Goal: Task Accomplishment & Management: Use online tool/utility

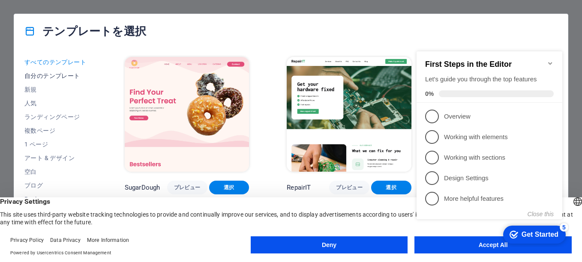
click at [42, 75] on span "自分のテンプレート" at bounding box center [55, 75] width 63 height 7
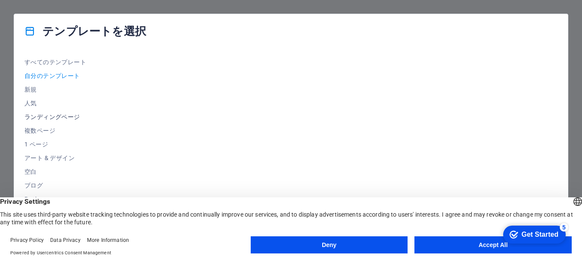
click at [39, 115] on span "ランディングページ" at bounding box center [55, 117] width 63 height 7
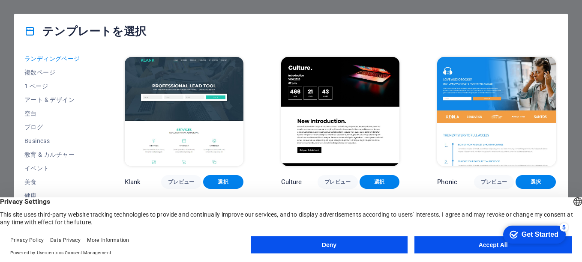
scroll to position [171, 0]
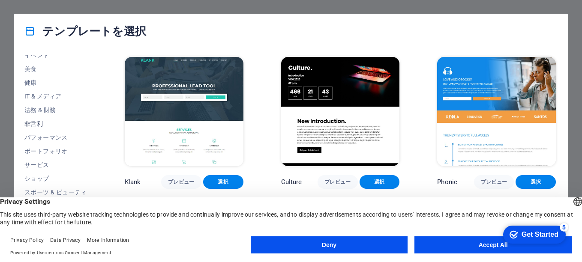
click at [37, 126] on span "非営利" at bounding box center [55, 123] width 63 height 7
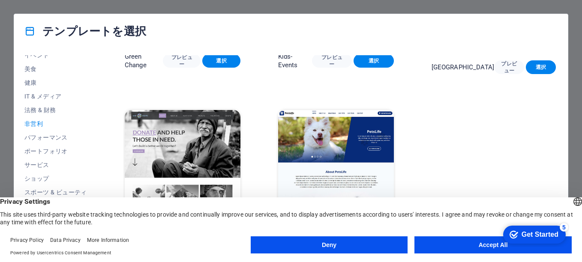
scroll to position [0, 0]
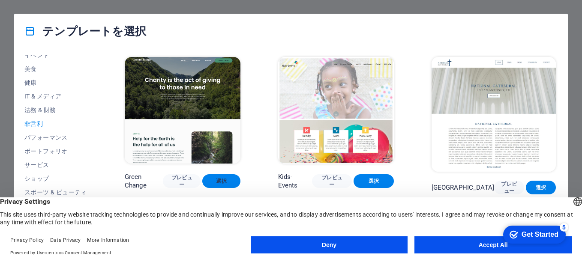
click at [224, 182] on span "選択" at bounding box center [221, 181] width 24 height 7
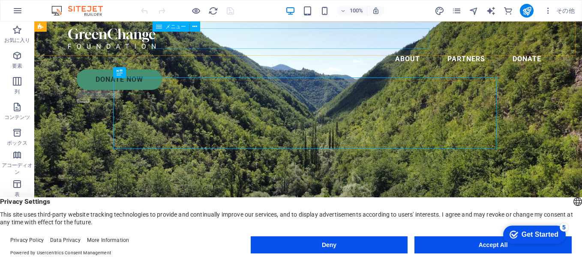
click at [285, 49] on nav "About Partners Donate" at bounding box center [308, 59] width 480 height 21
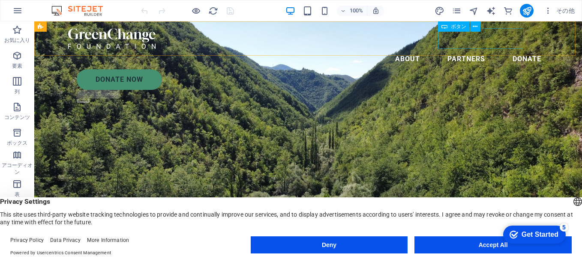
click at [459, 69] on div "Donate Now" at bounding box center [313, 79] width 472 height 21
